Goal: Entertainment & Leisure: Consume media (video, audio)

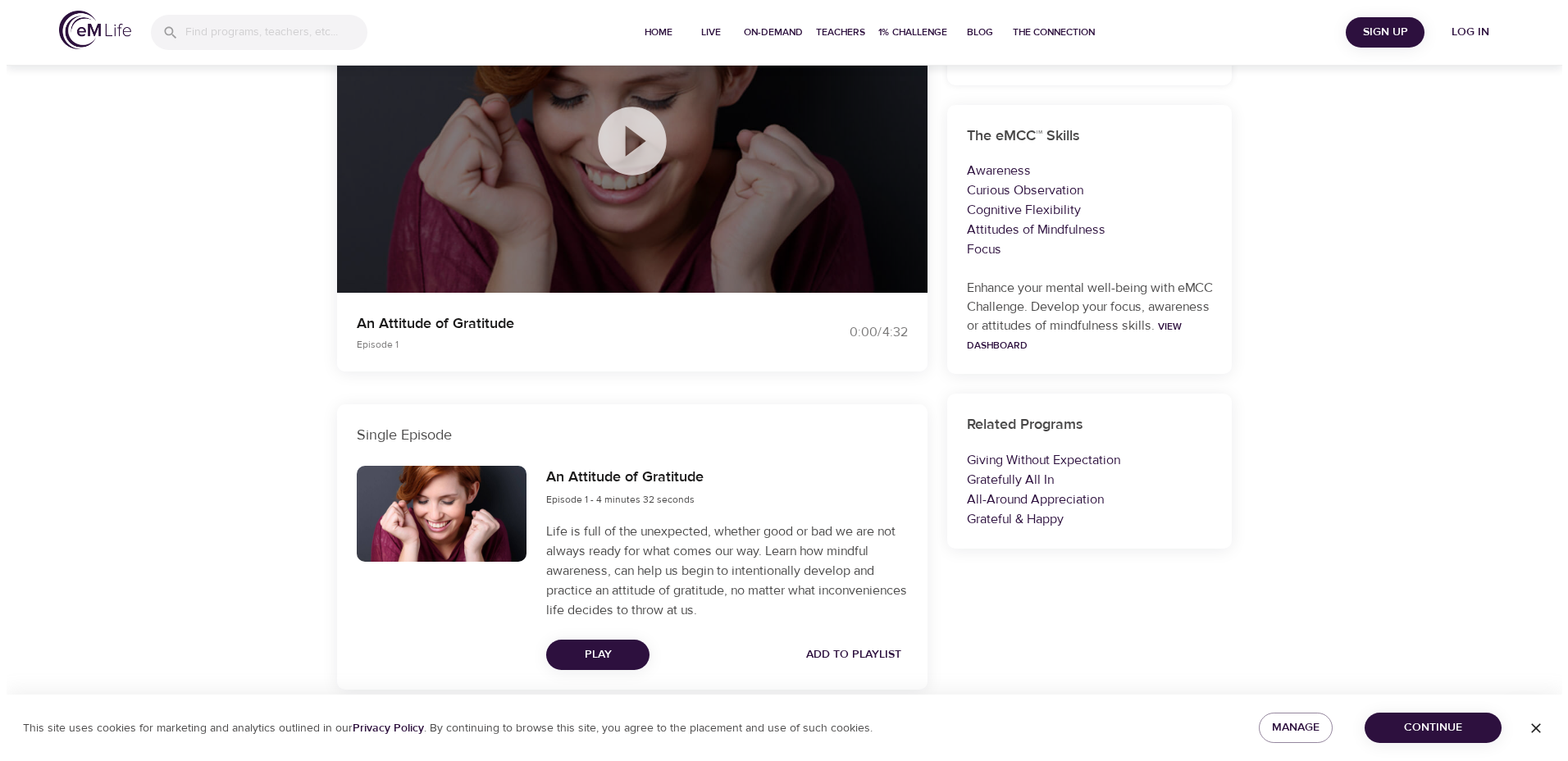
scroll to position [232, 0]
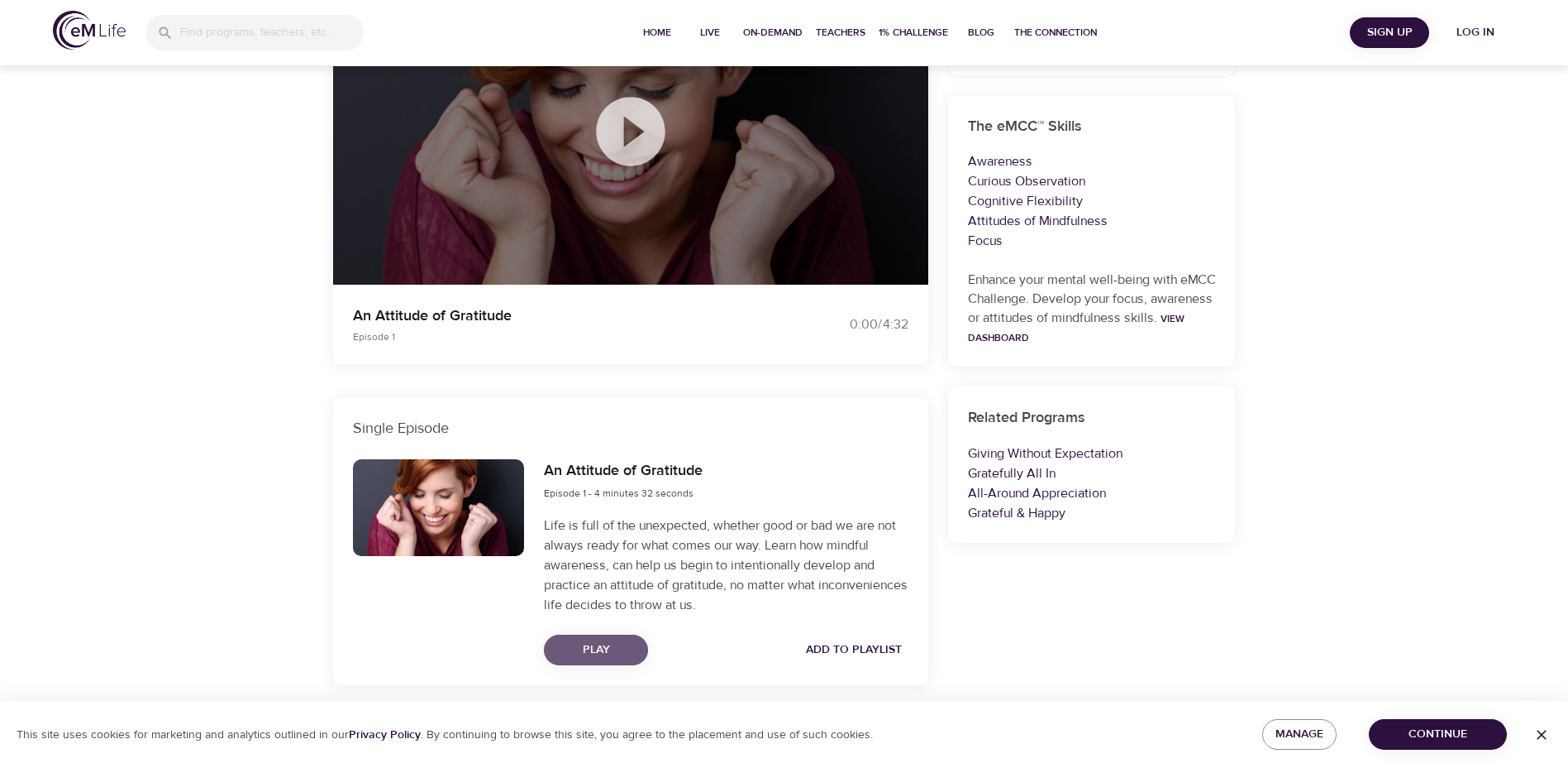
click at [597, 648] on span "Play" at bounding box center [596, 649] width 78 height 21
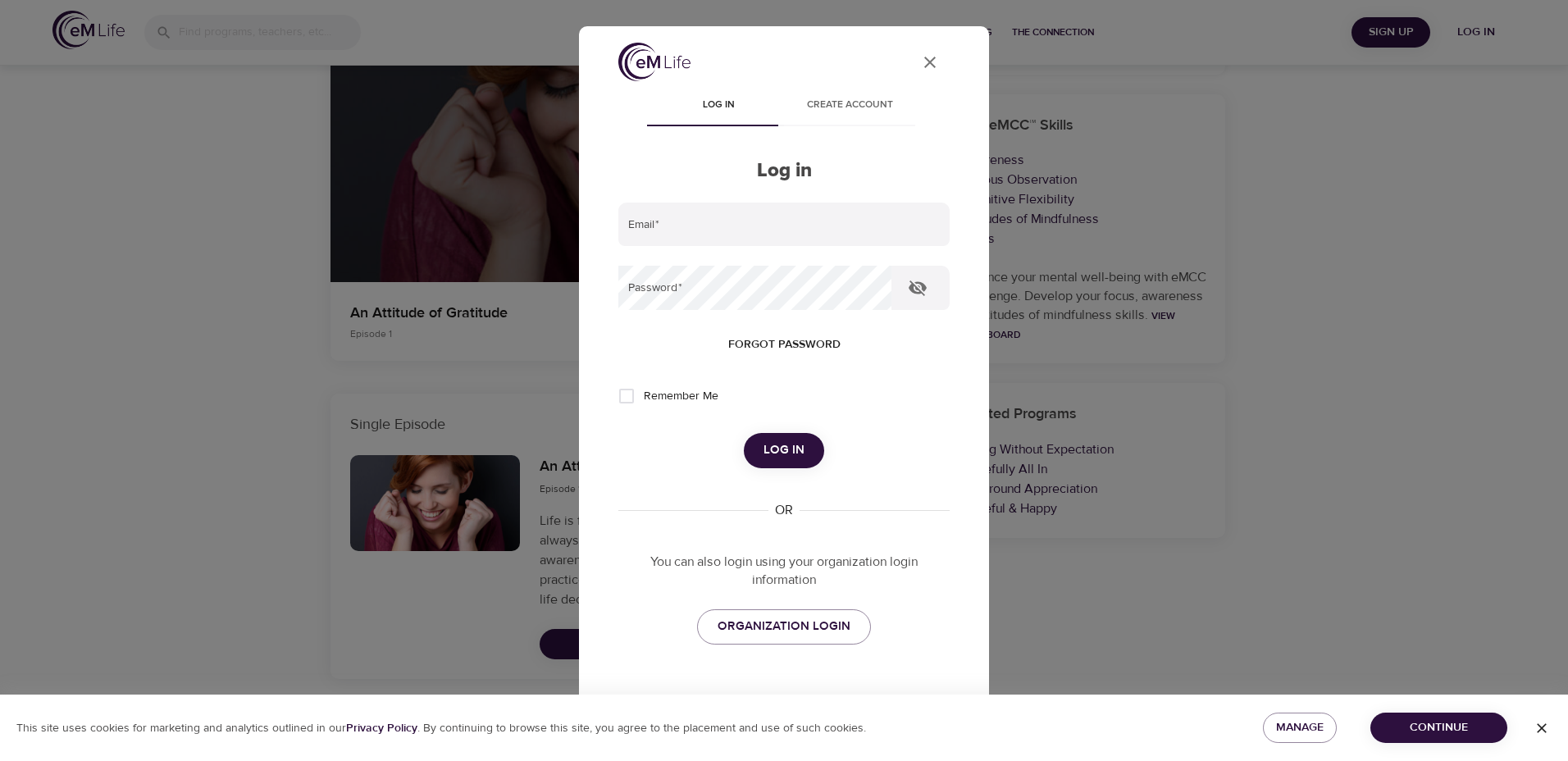
type input "[PERSON_NAME][EMAIL_ADDRESS][PERSON_NAME][DOMAIN_NAME]"
click at [763, 444] on span "Log in" at bounding box center [783, 450] width 41 height 22
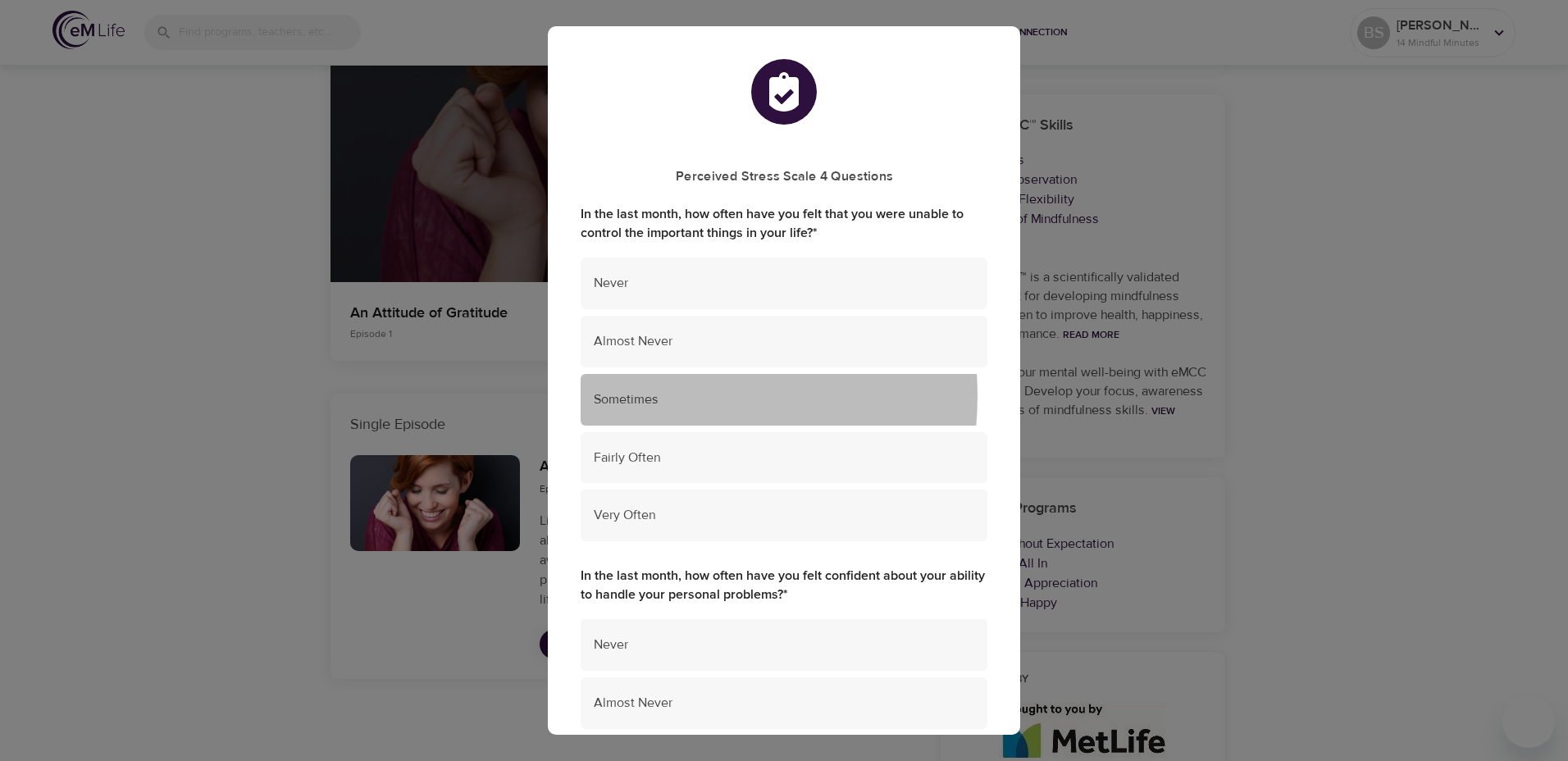
click at [640, 396] on span "Sometimes" at bounding box center [784, 399] width 380 height 19
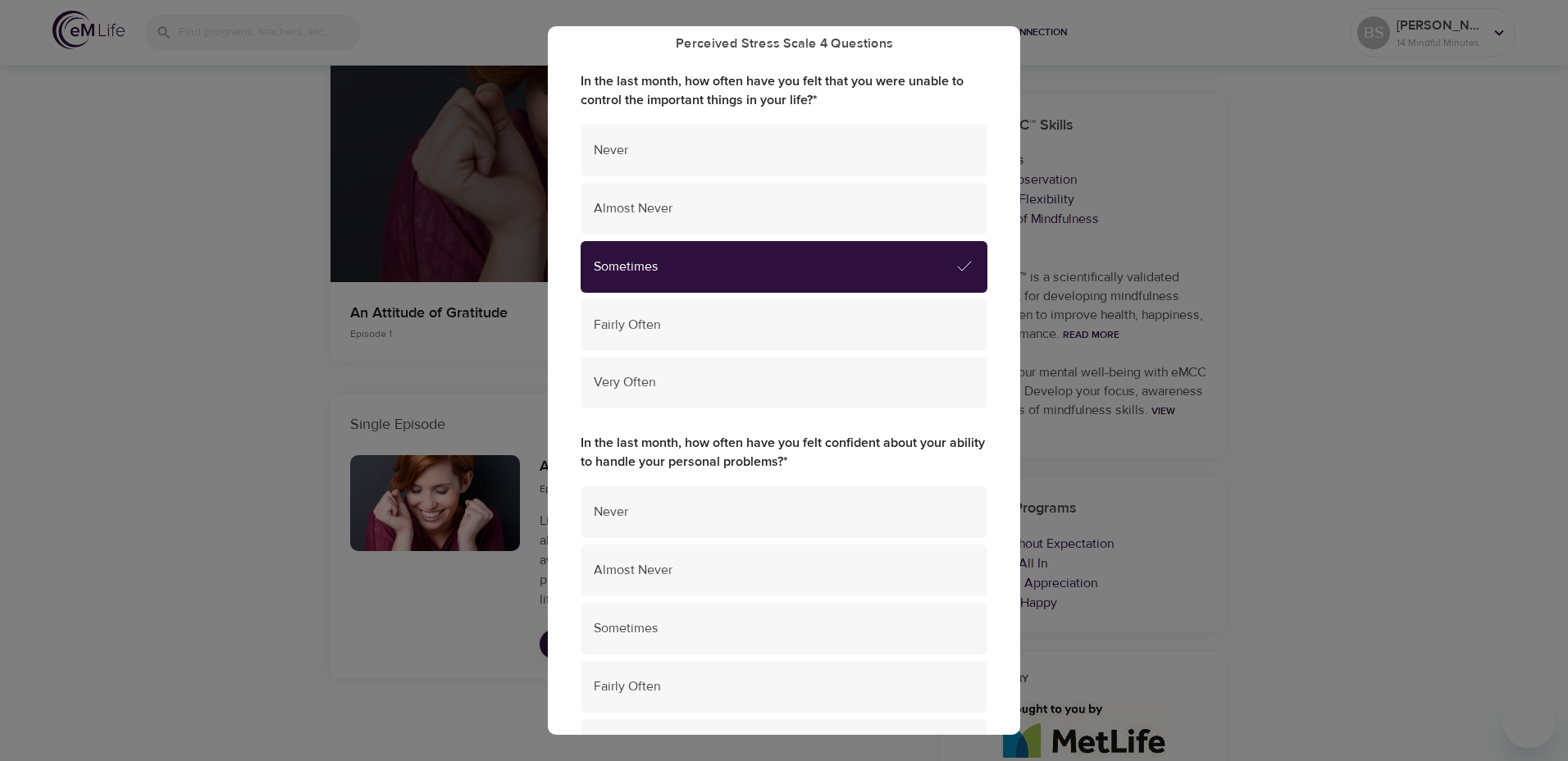
scroll to position [164, 0]
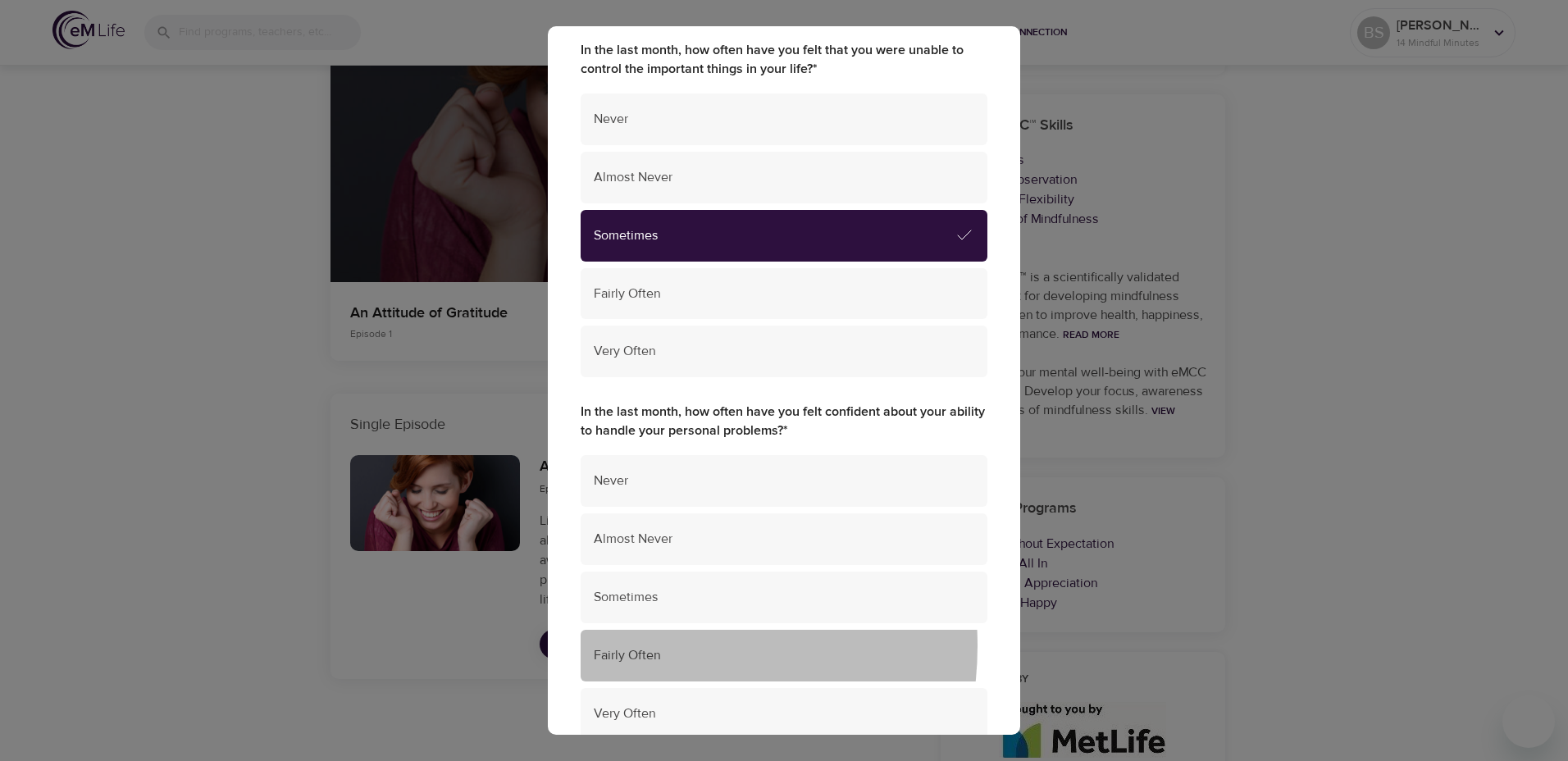
click at [642, 646] on span "Fairly Often" at bounding box center [784, 655] width 380 height 19
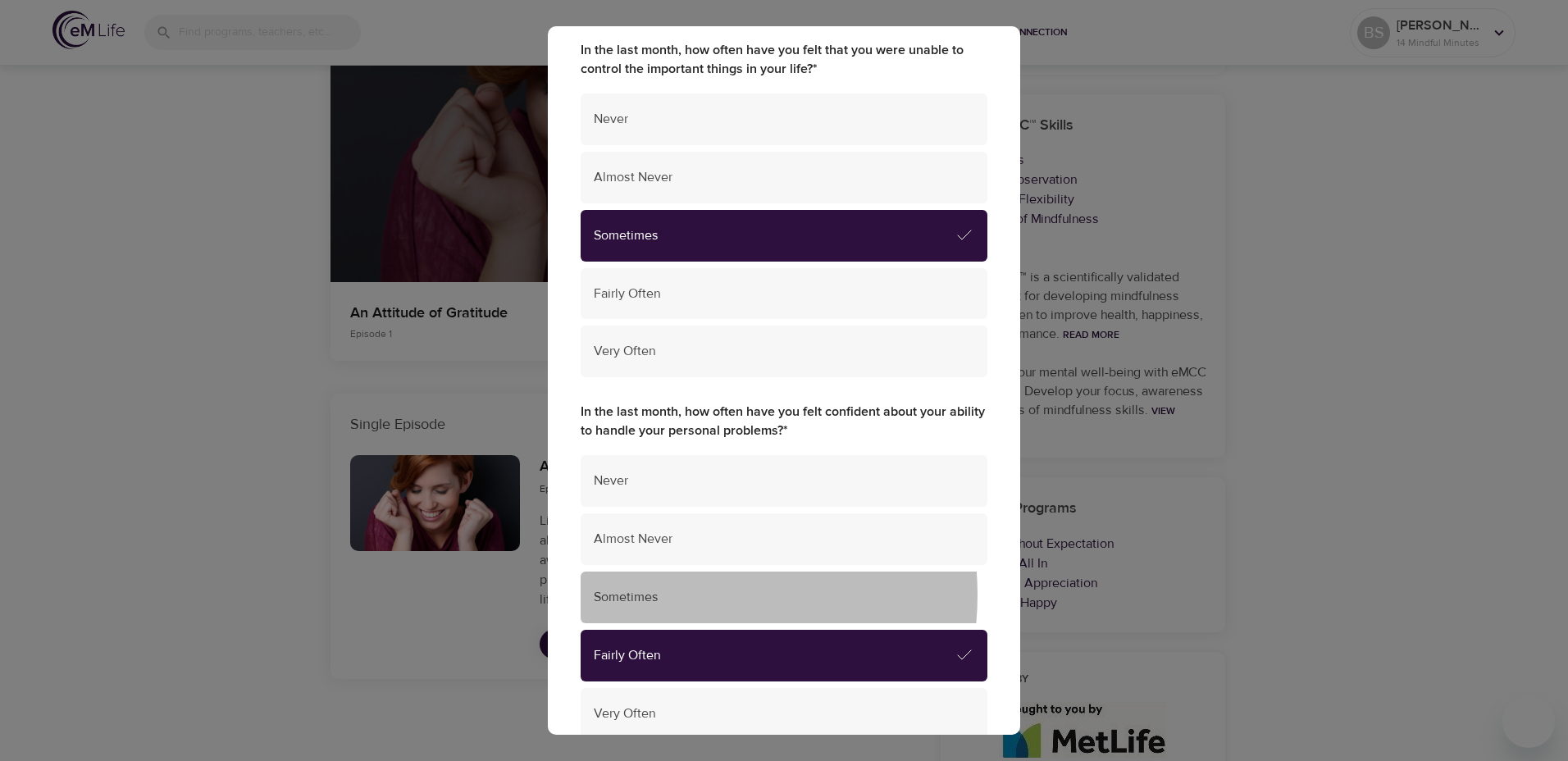
click at [669, 595] on span "Sometimes" at bounding box center [784, 597] width 380 height 19
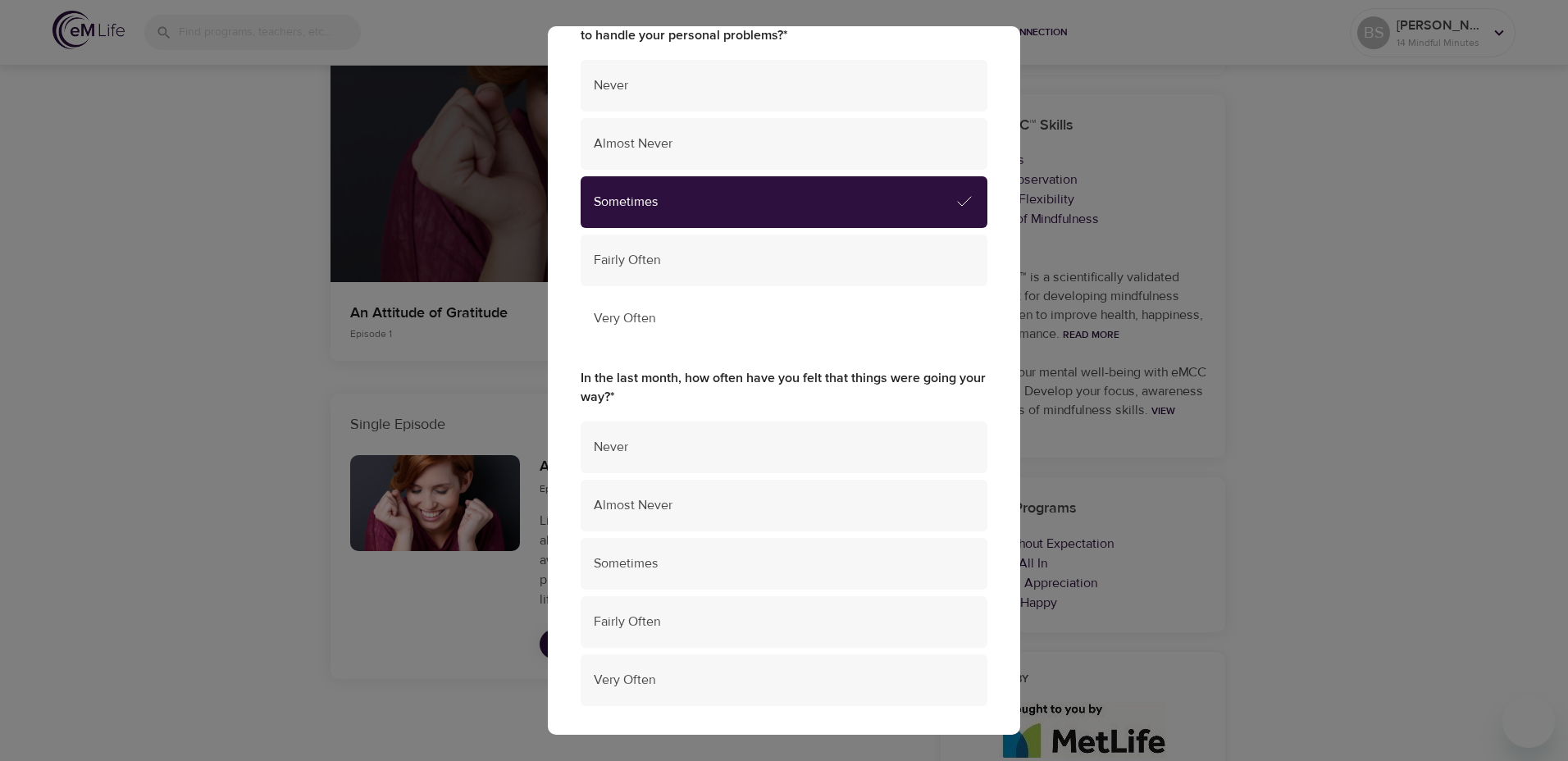
scroll to position [574, 0]
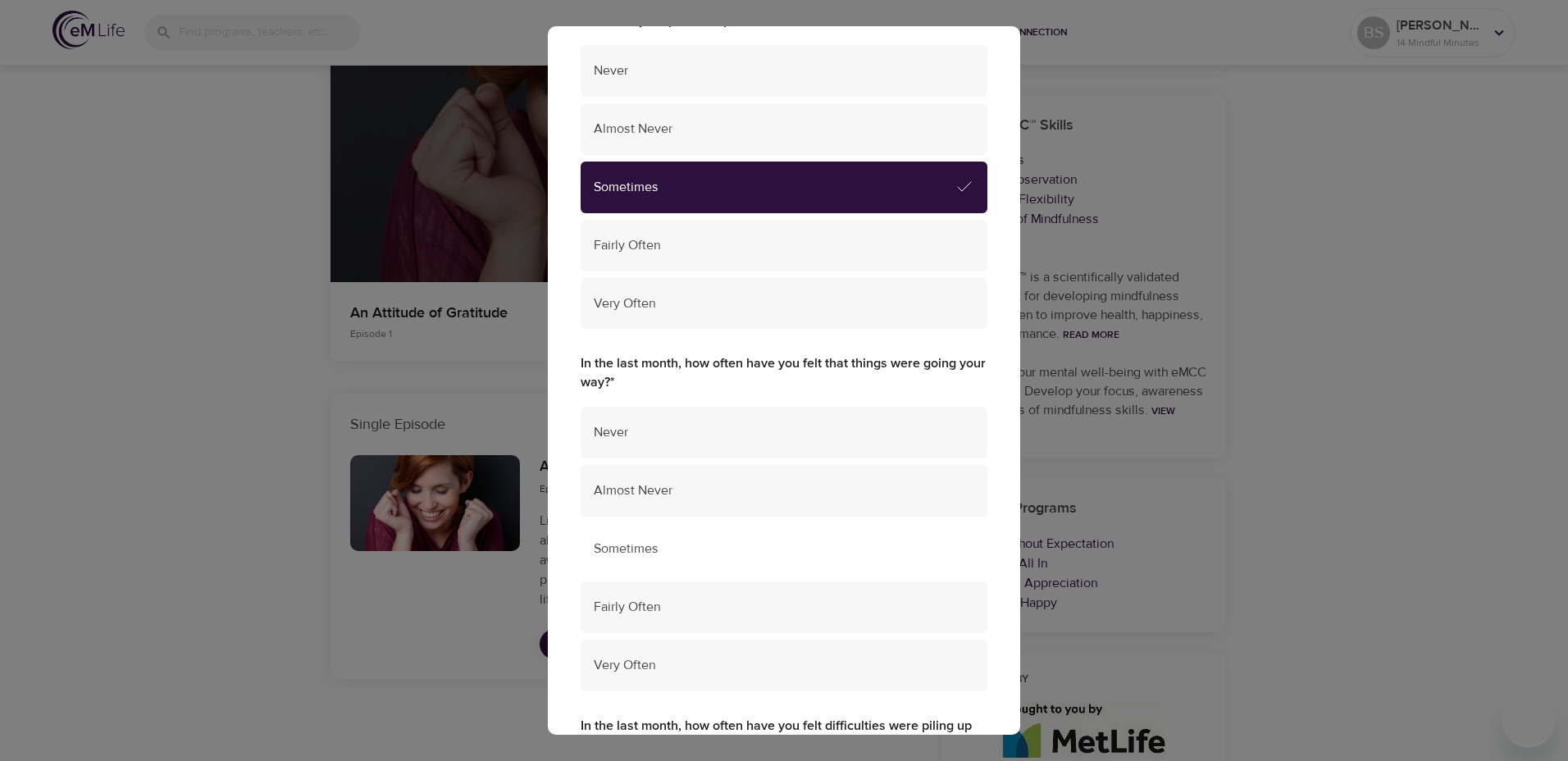
click at [637, 545] on span "Sometimes" at bounding box center [784, 548] width 380 height 19
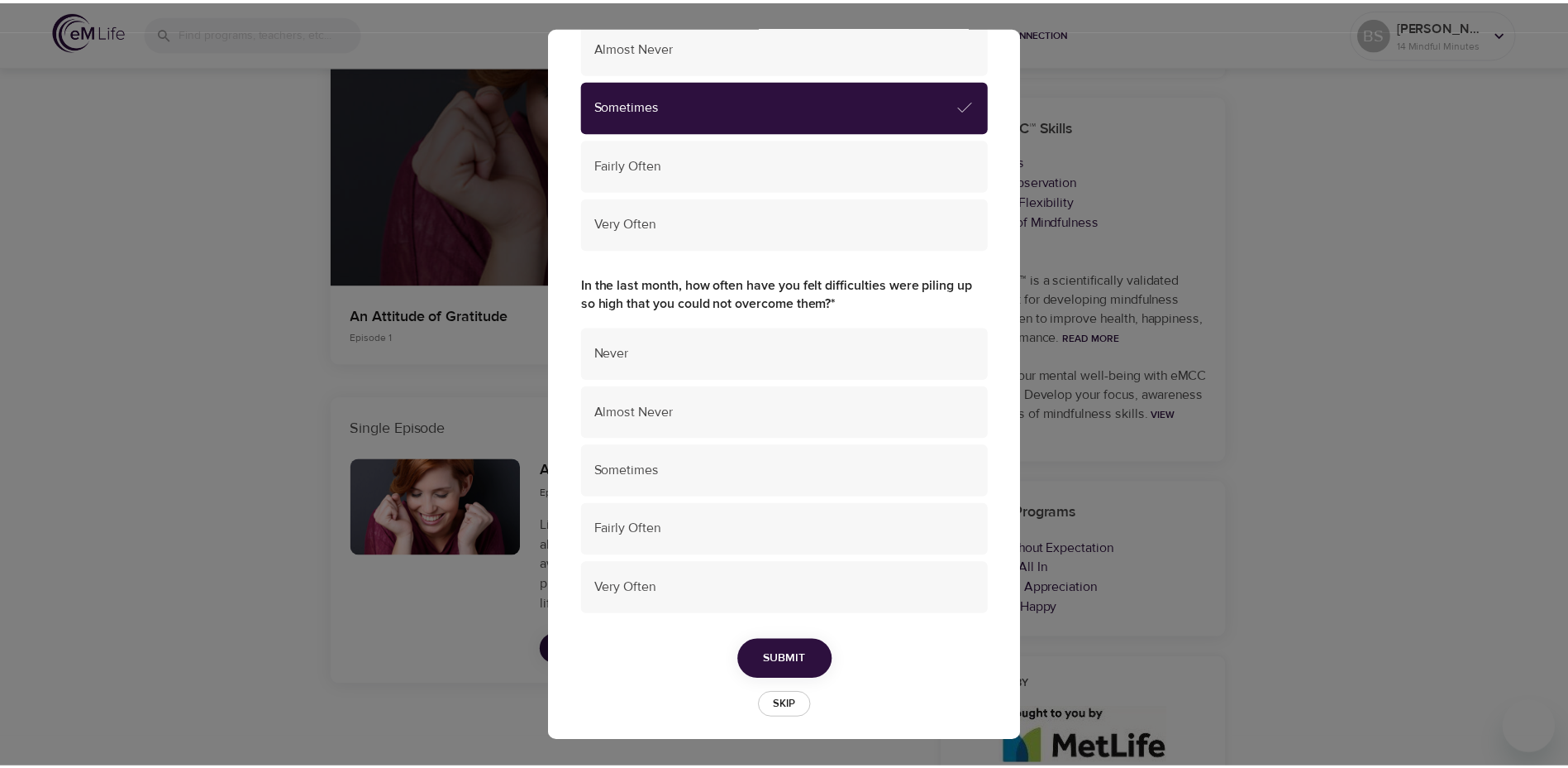
scroll to position [1038, 0]
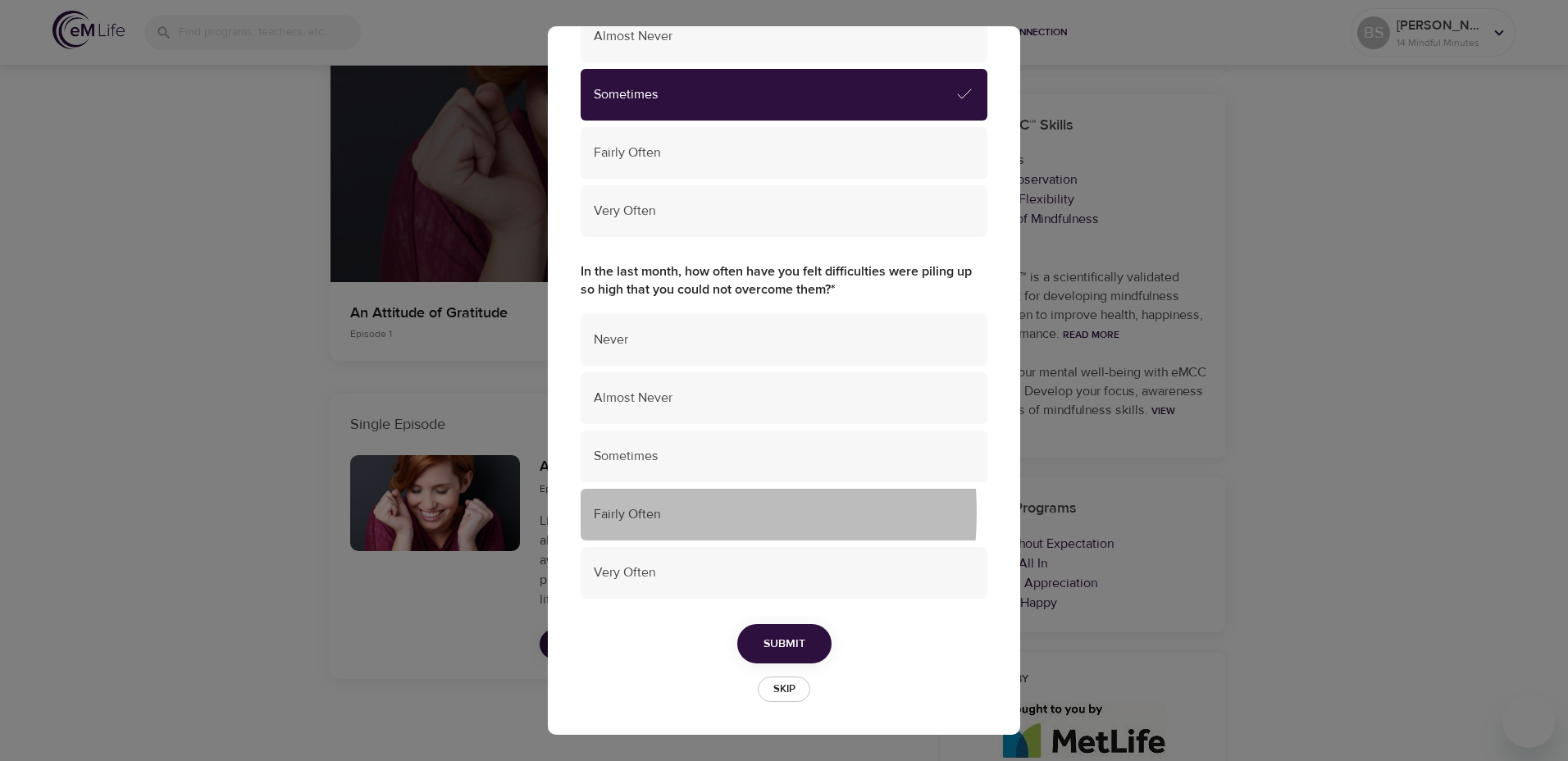
click at [614, 513] on span "Fairly Often" at bounding box center [784, 514] width 380 height 19
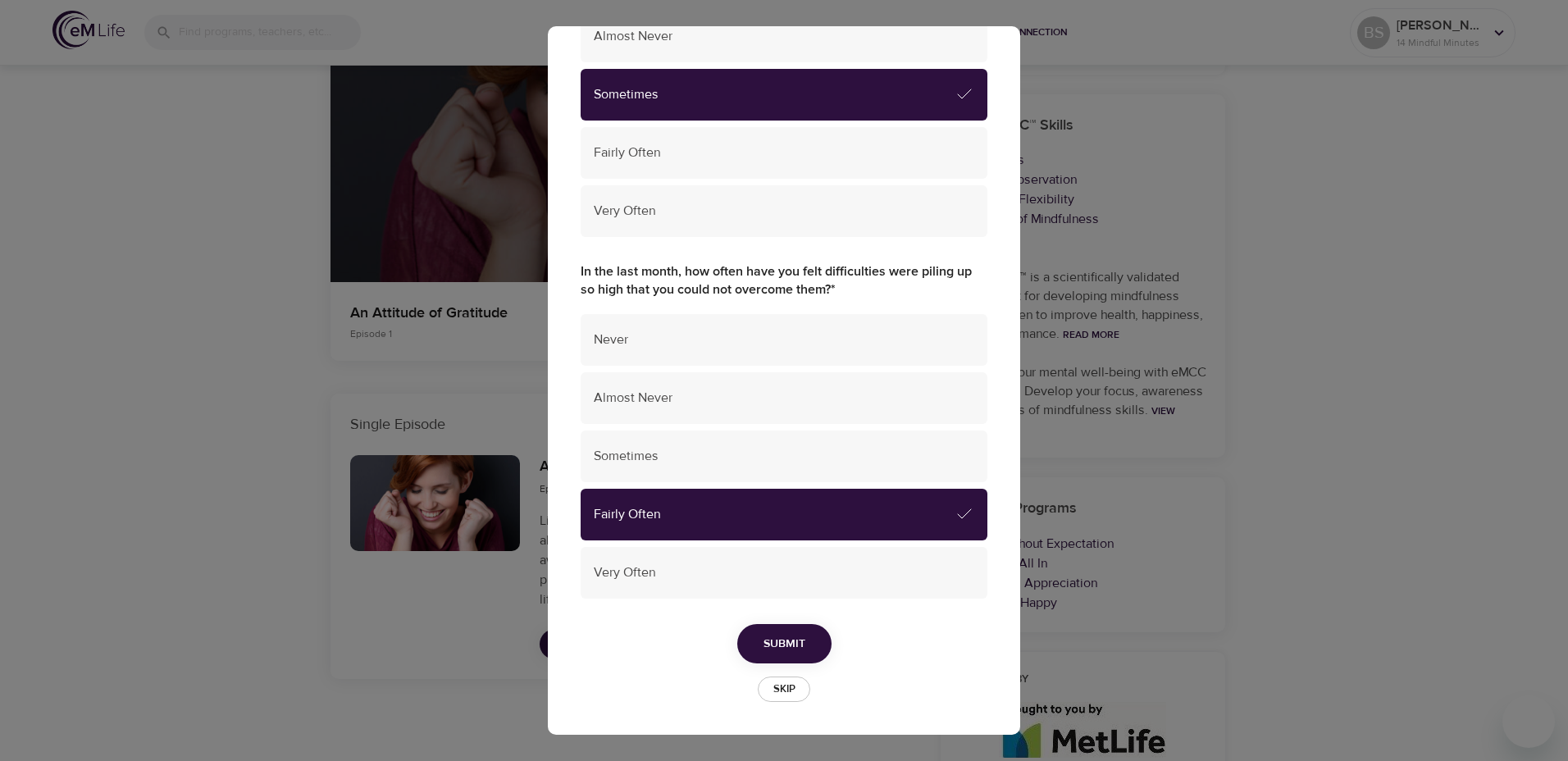
click at [792, 645] on span "Submit" at bounding box center [784, 643] width 42 height 21
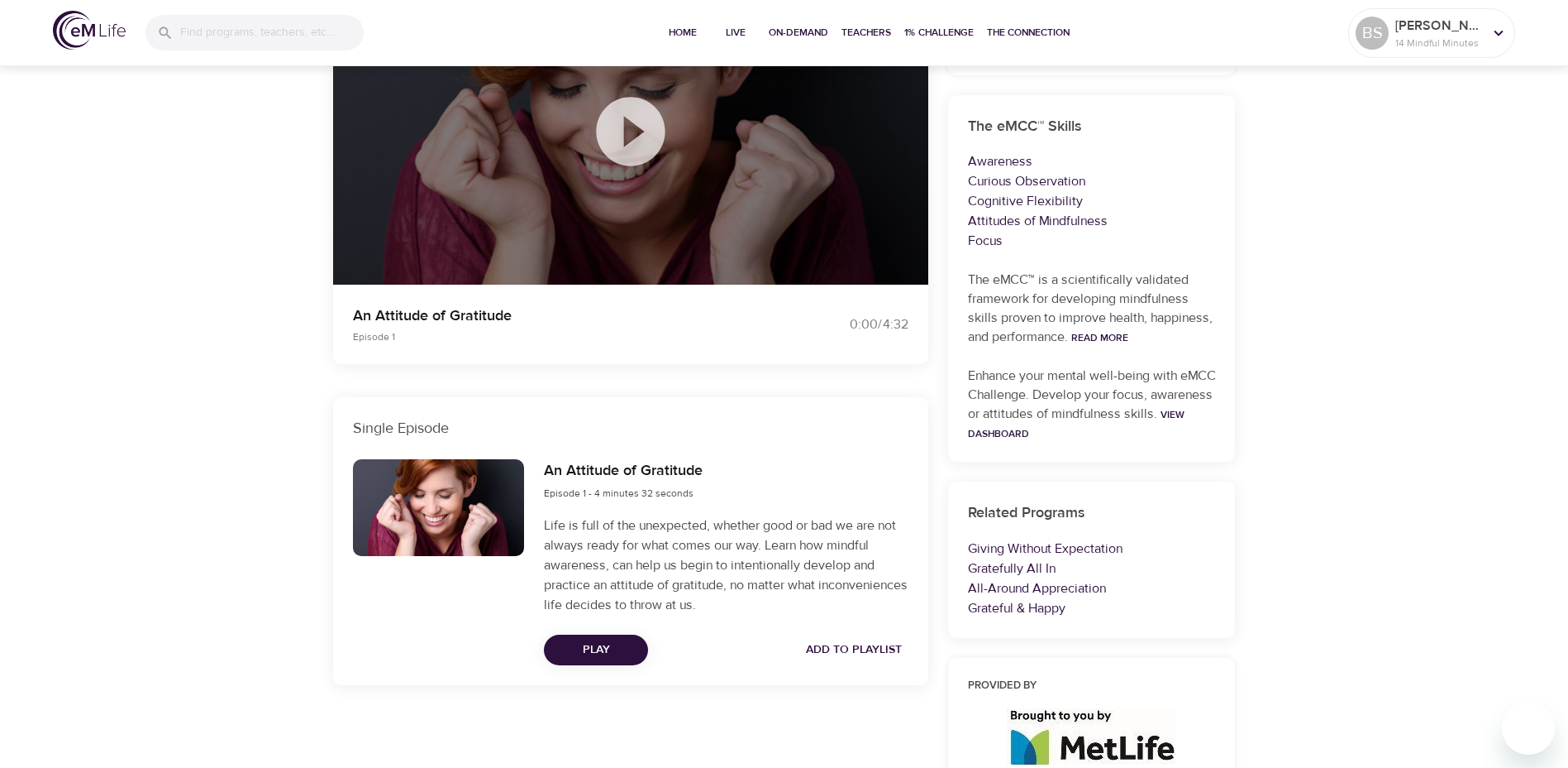
click at [594, 646] on span "Play" at bounding box center [596, 649] width 78 height 21
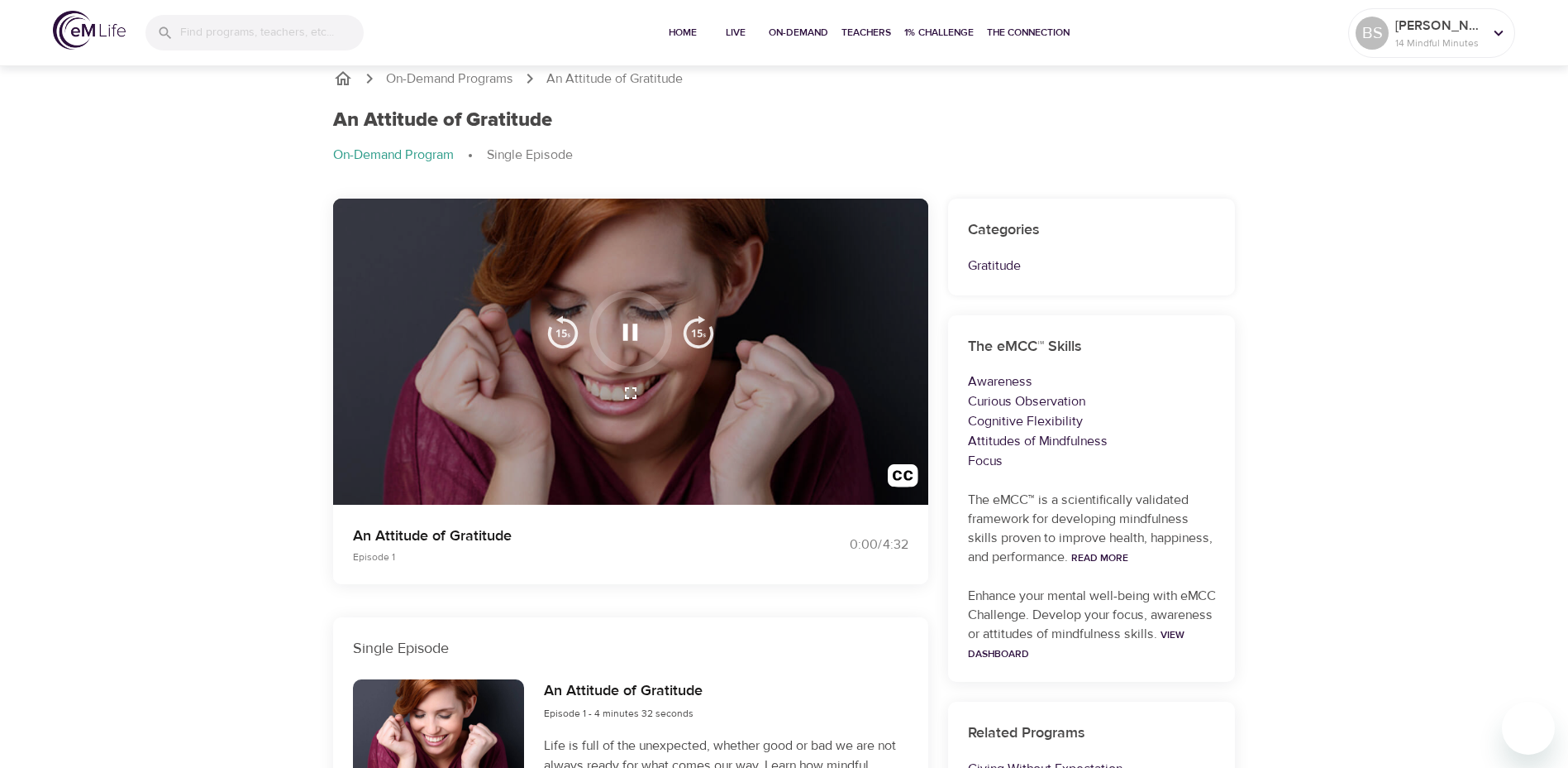
scroll to position [0, 0]
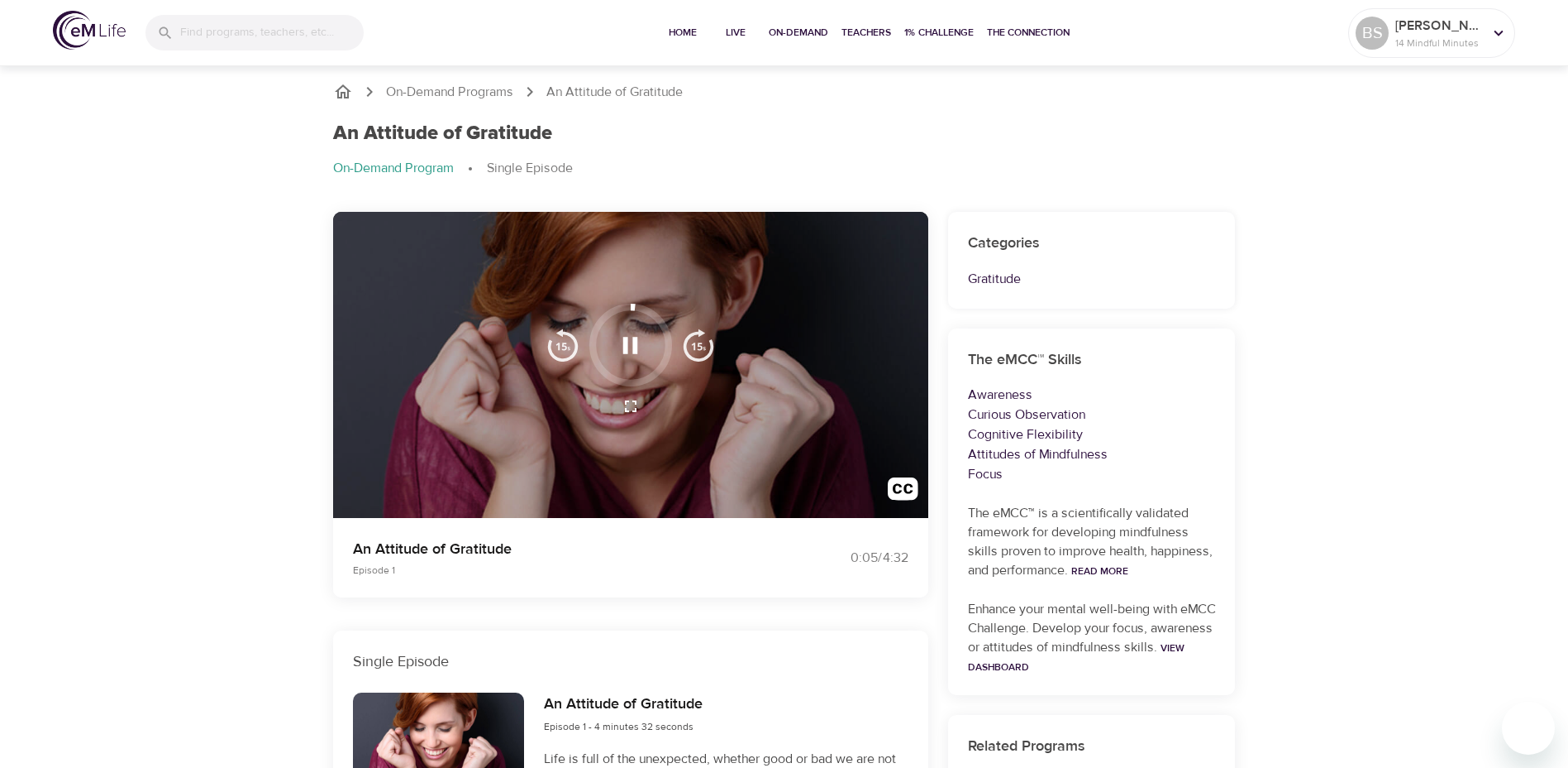
click at [619, 488] on div at bounding box center [631, 365] width 595 height 307
